Goal: Task Accomplishment & Management: Manage account settings

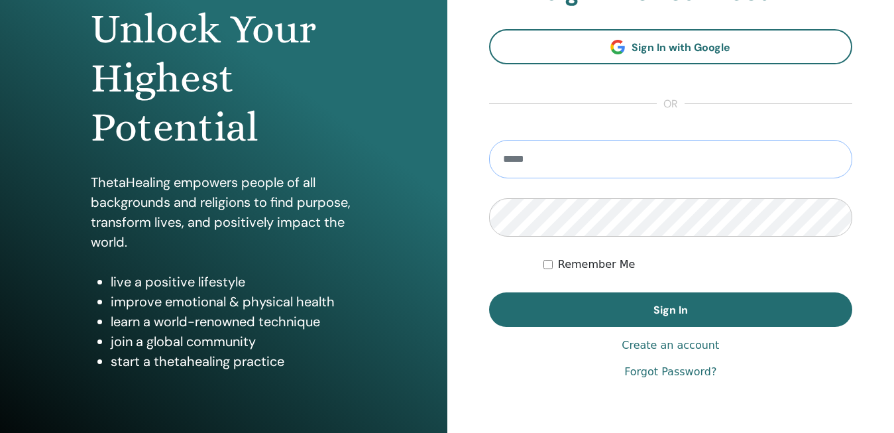
scroll to position [203, 0]
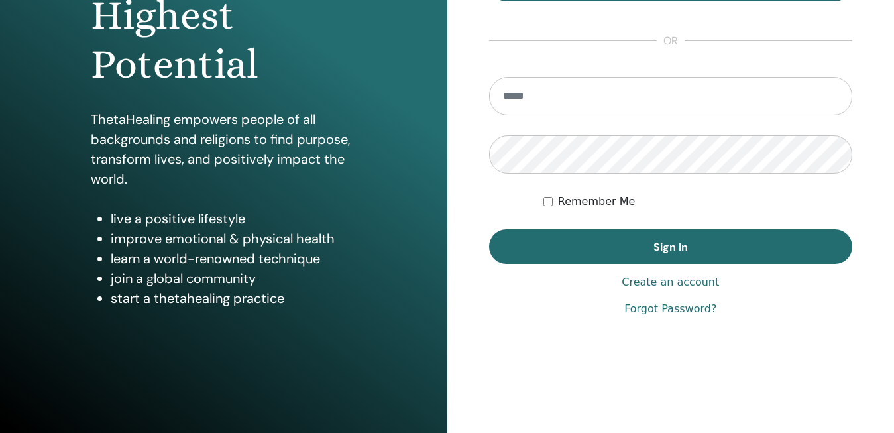
click at [669, 310] on link "Forgot Password?" at bounding box center [670, 309] width 92 height 16
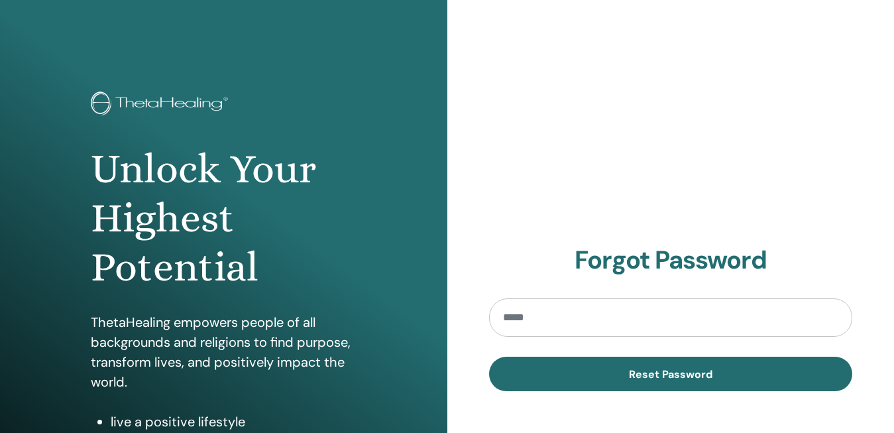
click at [523, 320] on input "email" at bounding box center [671, 317] width 364 height 38
type input "**********"
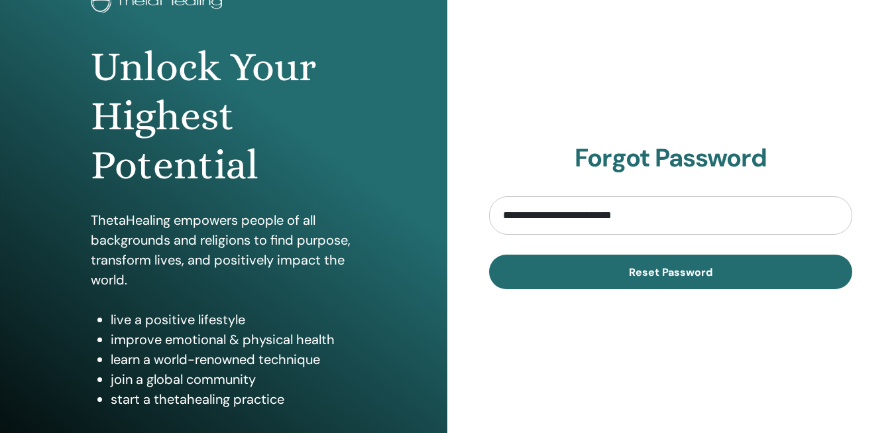
scroll to position [135, 0]
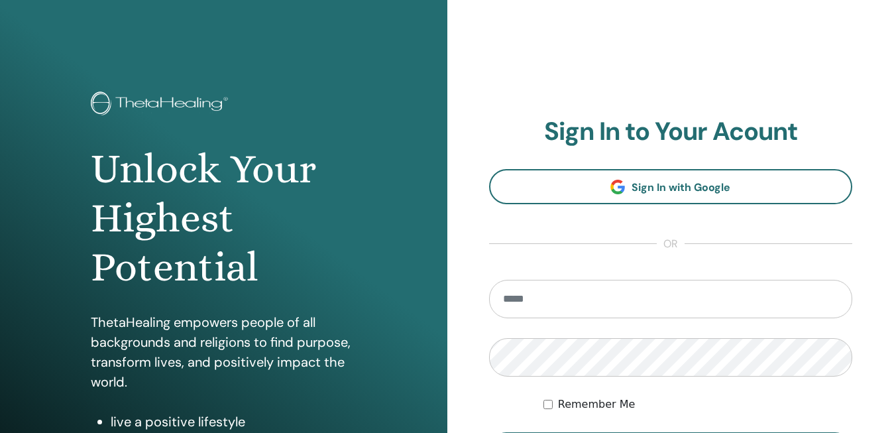
scroll to position [203, 0]
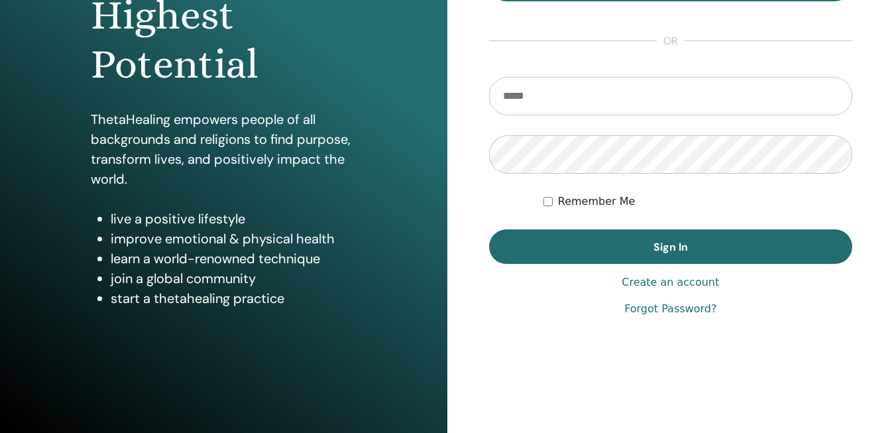
scroll to position [203, 0]
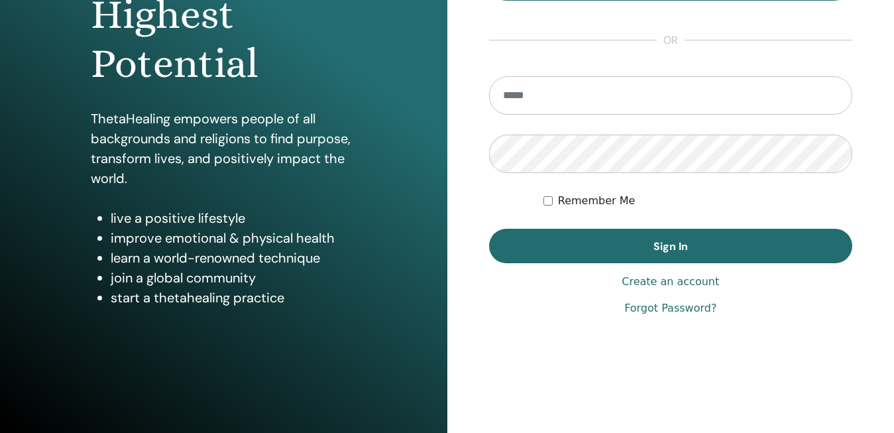
click at [683, 309] on link "Forgot Password?" at bounding box center [670, 308] width 92 height 16
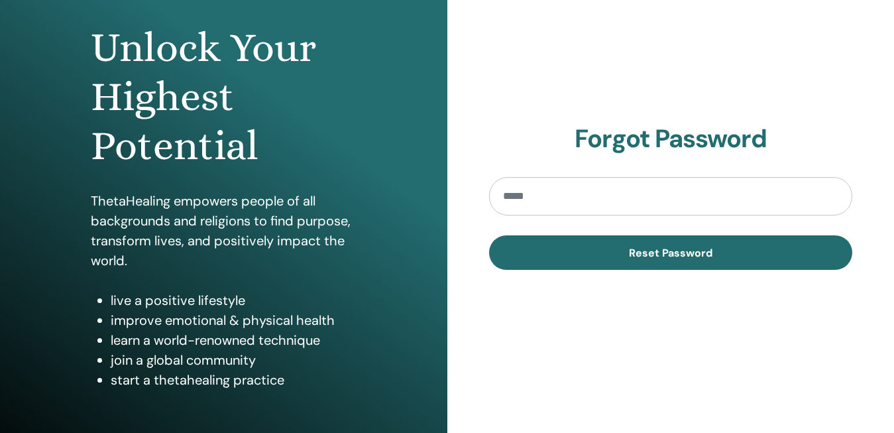
scroll to position [135, 0]
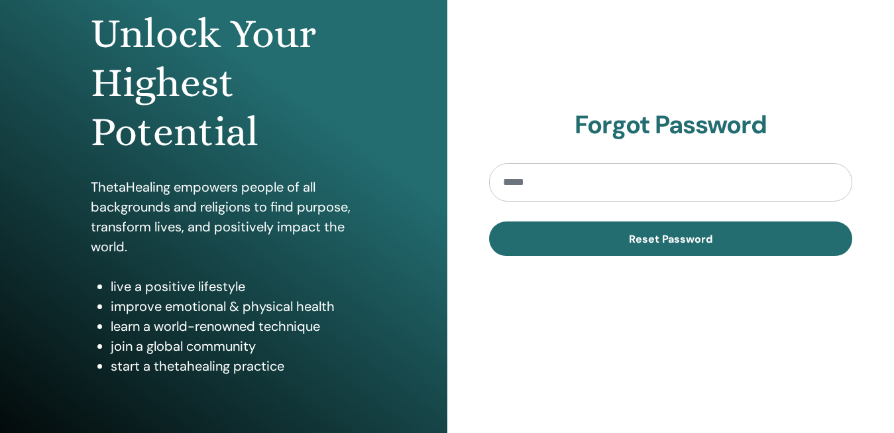
click at [534, 178] on input "email" at bounding box center [671, 182] width 364 height 38
click at [598, 182] on input "email" at bounding box center [671, 182] width 364 height 38
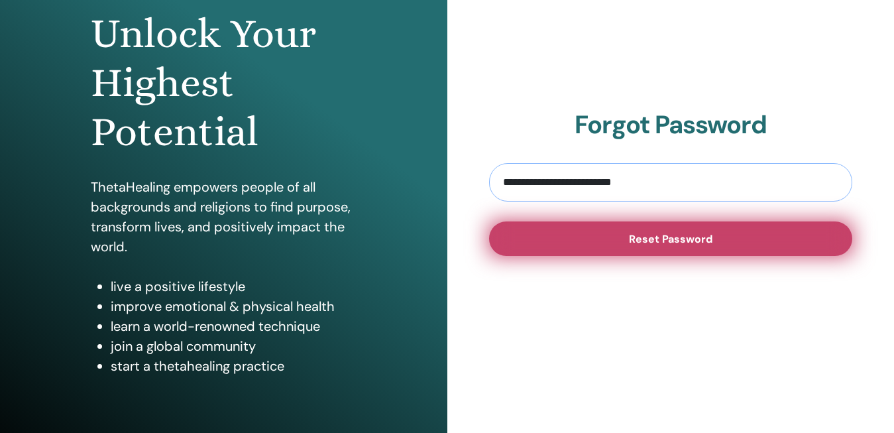
type input "**********"
click at [683, 248] on button "Reset Password" at bounding box center [671, 238] width 364 height 34
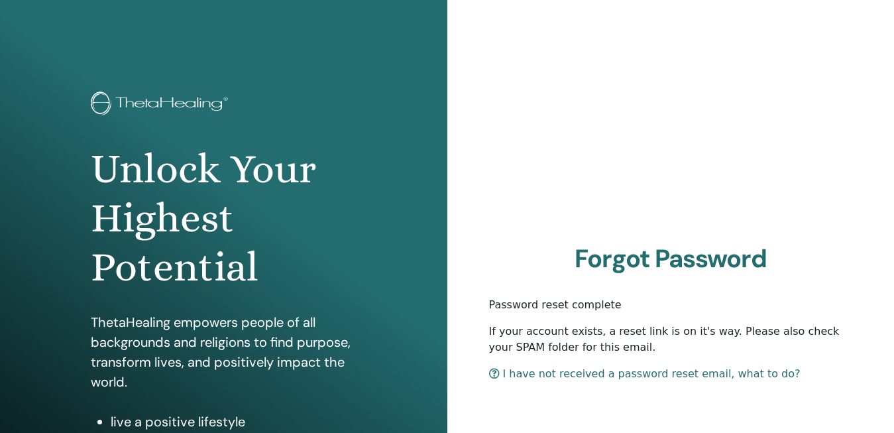
drag, startPoint x: 490, startPoint y: 301, endPoint x: 596, endPoint y: 347, distance: 115.5
click at [596, 347] on section "Forgot Password Password reset complete If your account exists, a reset link is…" at bounding box center [671, 313] width 364 height 138
copy section "Password reset complete If your account exists, a reset link is on it's way. Pl…"
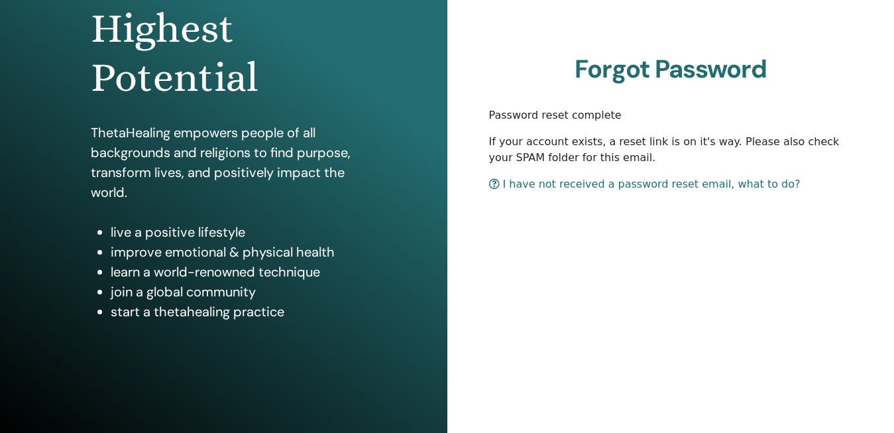
scroll to position [203, 0]
